Goal: Task Accomplishment & Management: Use online tool/utility

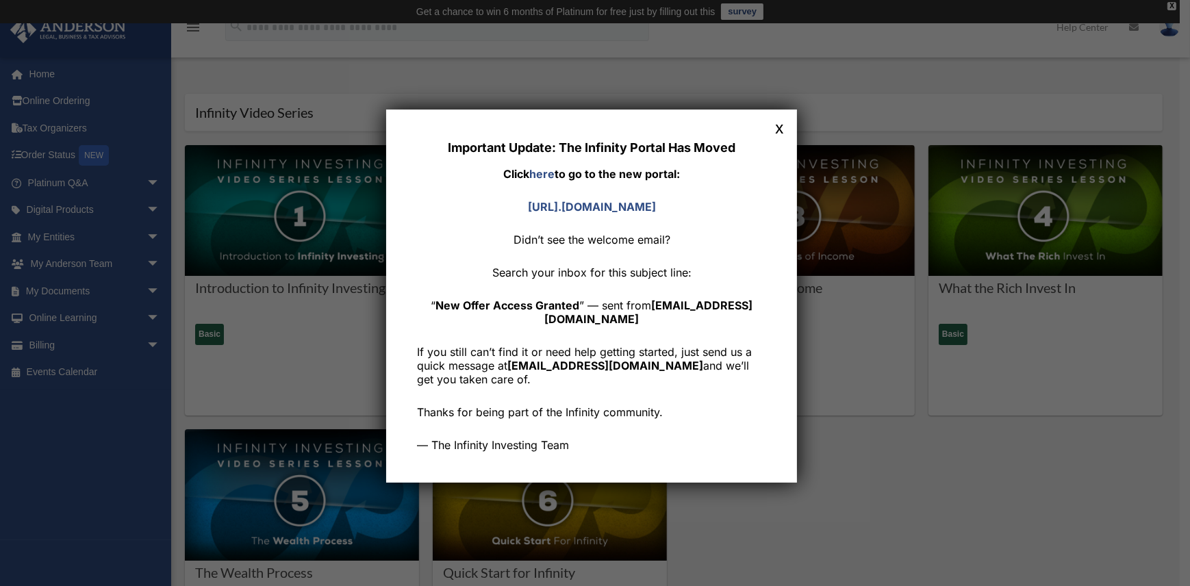
click at [782, 129] on button "x" at bounding box center [780, 127] width 18 height 18
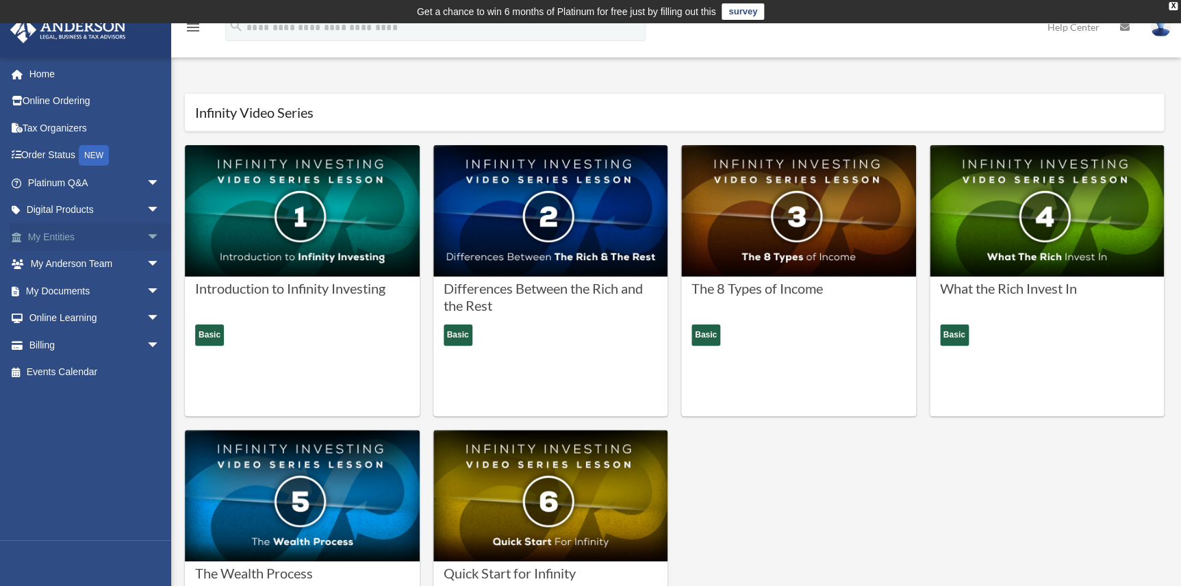
click at [54, 236] on link "My Entities arrow_drop_down" at bounding box center [95, 236] width 171 height 27
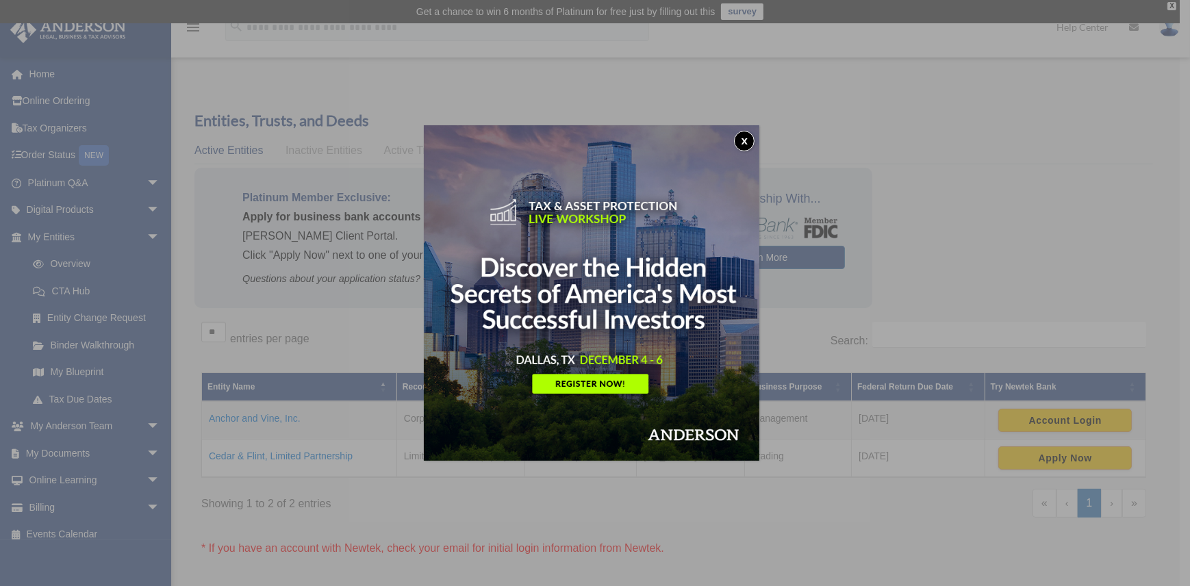
click at [749, 140] on button "x" at bounding box center [744, 141] width 21 height 21
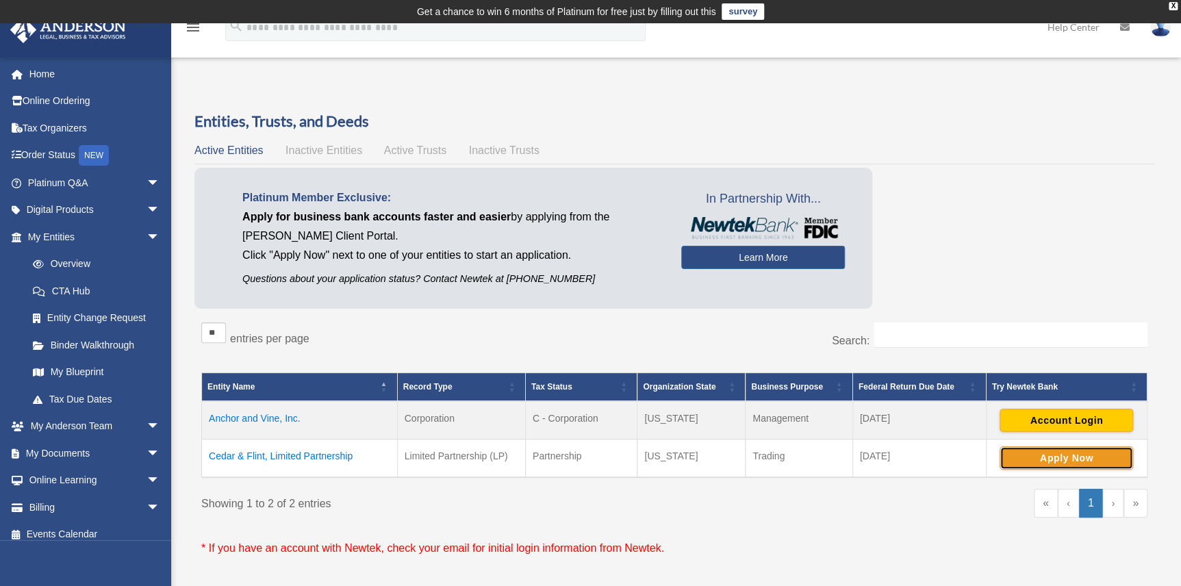
click at [1064, 453] on button "Apply Now" at bounding box center [1067, 458] width 134 height 23
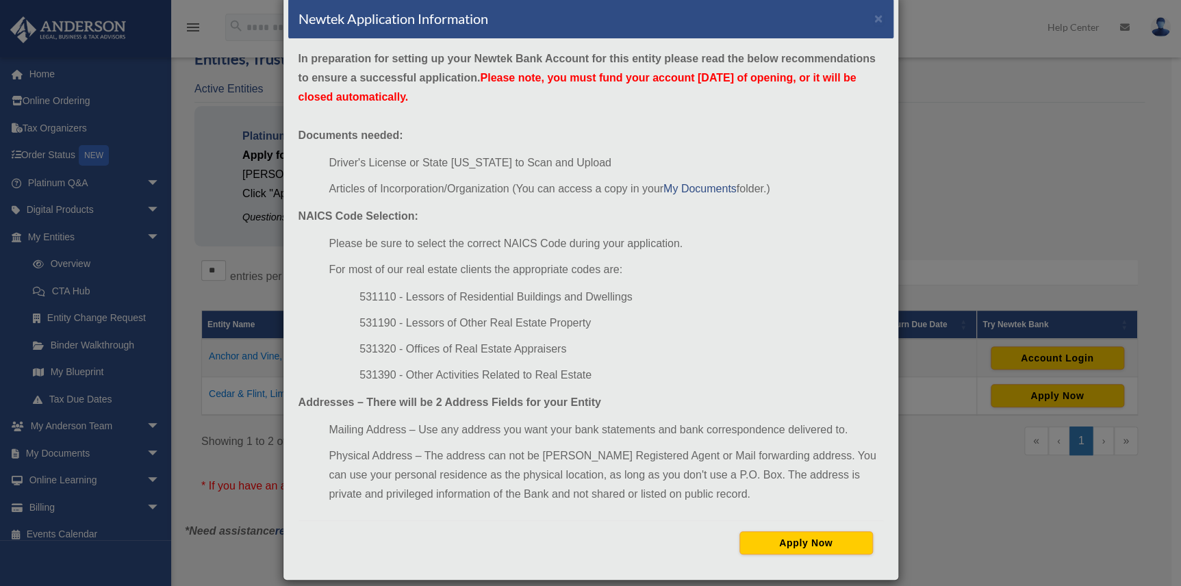
scroll to position [41, 0]
